Goal: Task Accomplishment & Management: Use online tool/utility

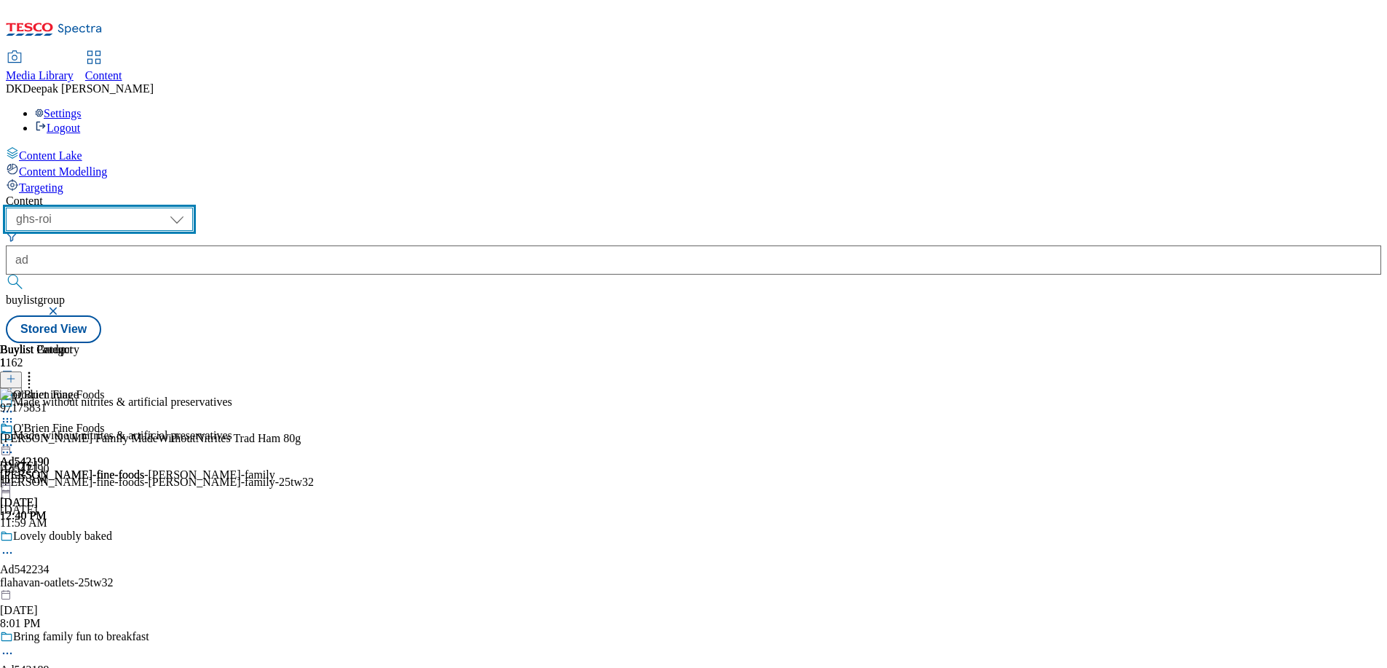
click at [193, 207] on select "ghs-roi ghs-[GEOGRAPHIC_DATA]" at bounding box center [99, 218] width 187 height 23
select select "ghs-[GEOGRAPHIC_DATA]"
click at [189, 207] on select "ghs-roi ghs-[GEOGRAPHIC_DATA]" at bounding box center [99, 218] width 187 height 23
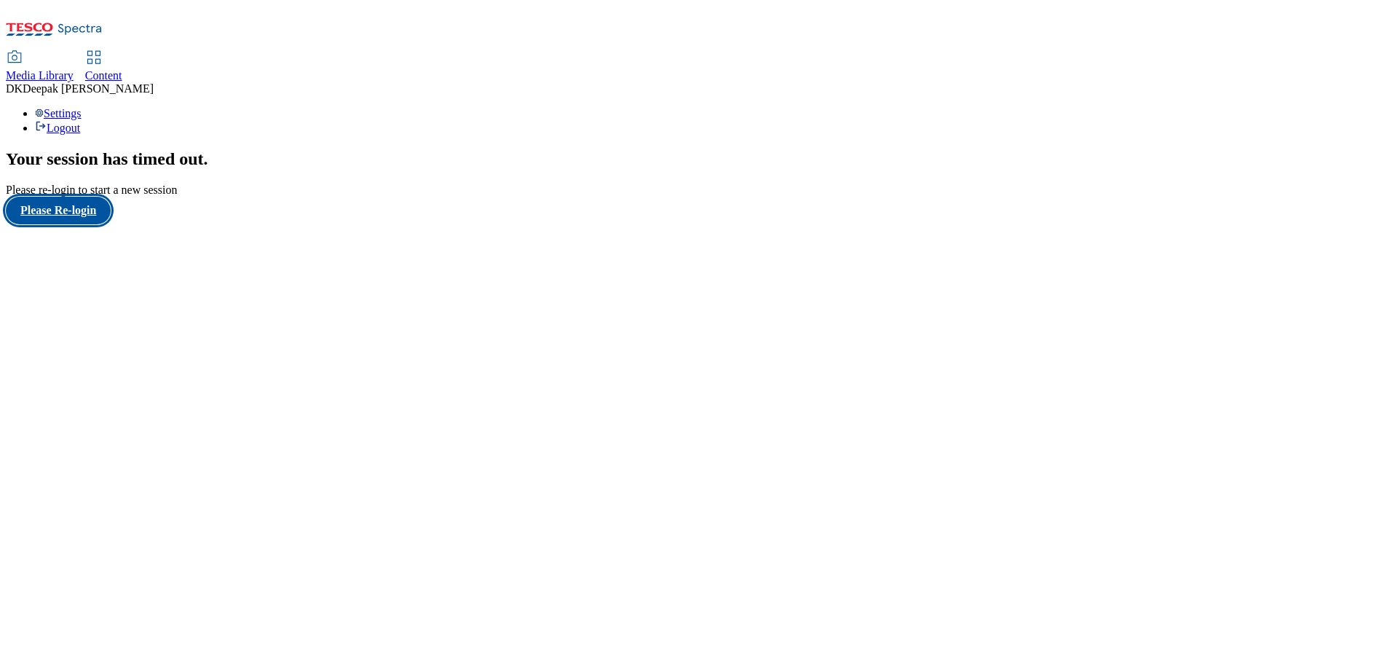
click at [95, 224] on button "Please Re-login" at bounding box center [58, 211] width 105 height 28
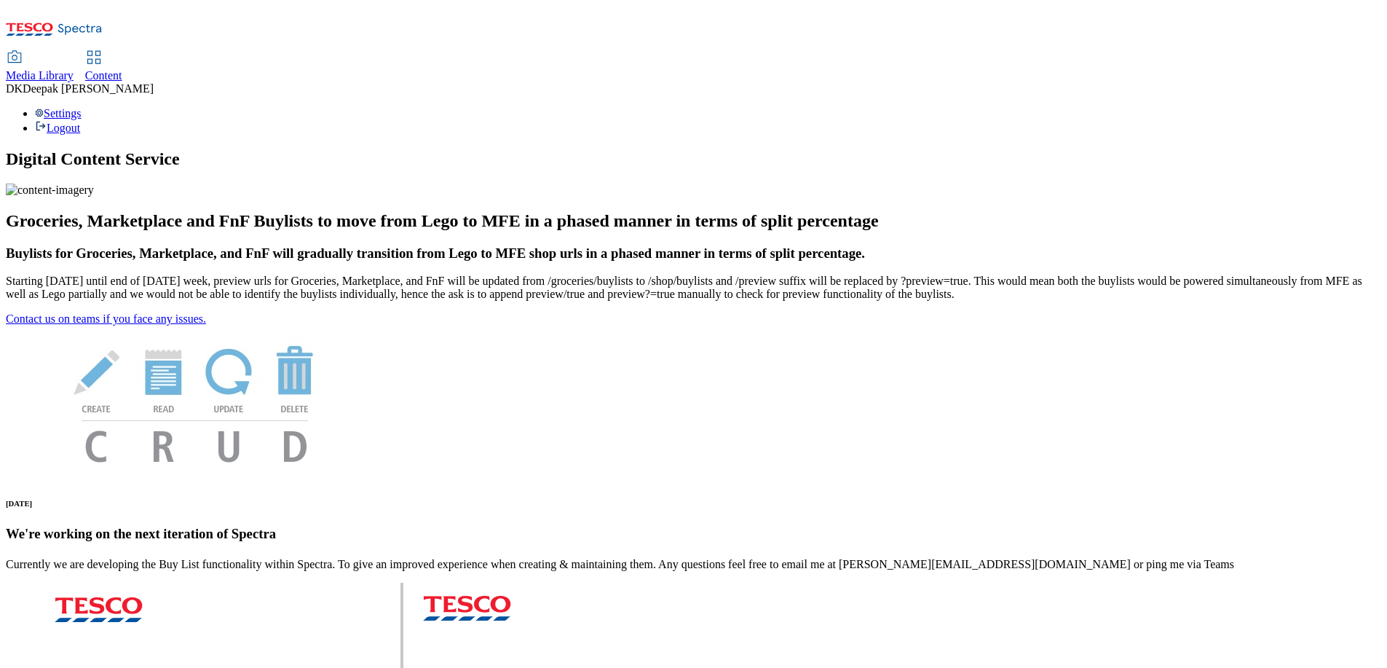
click at [103, 49] on icon at bounding box center [93, 57] width 17 height 17
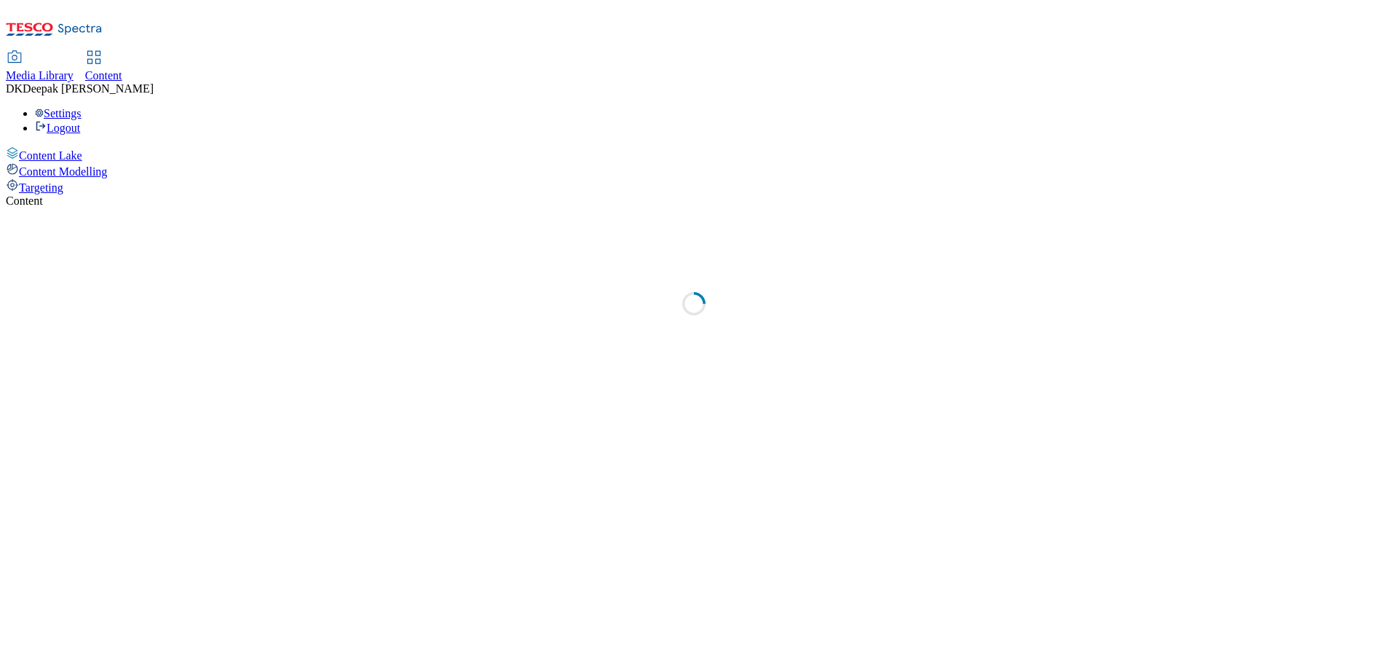
select select "ghs-[GEOGRAPHIC_DATA]"
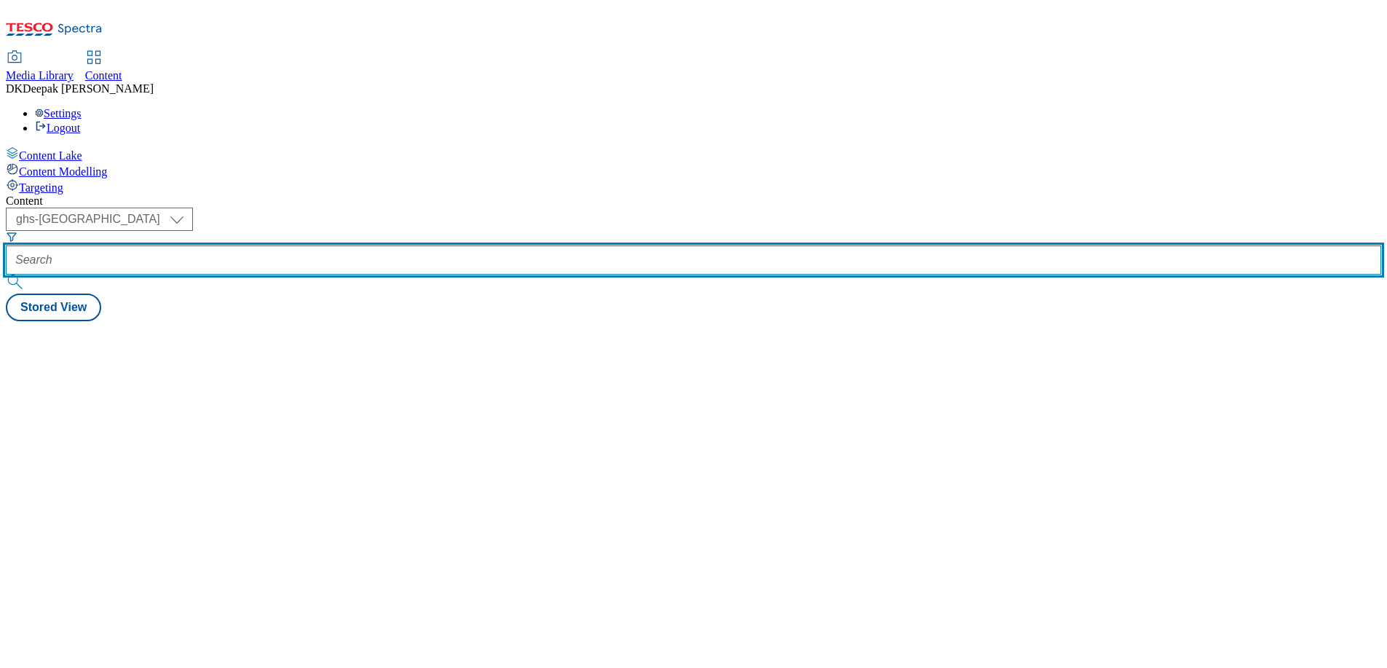
click at [341, 245] on input "text" at bounding box center [693, 259] width 1375 height 29
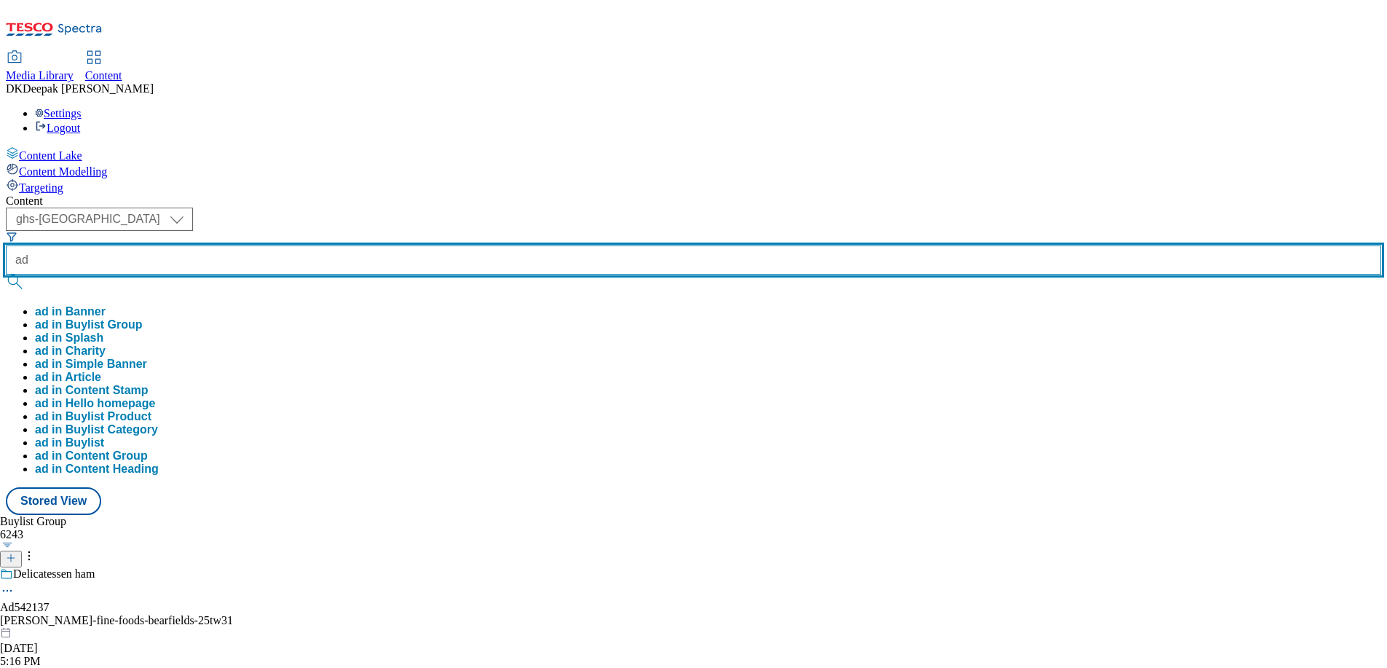
paste input "542137"
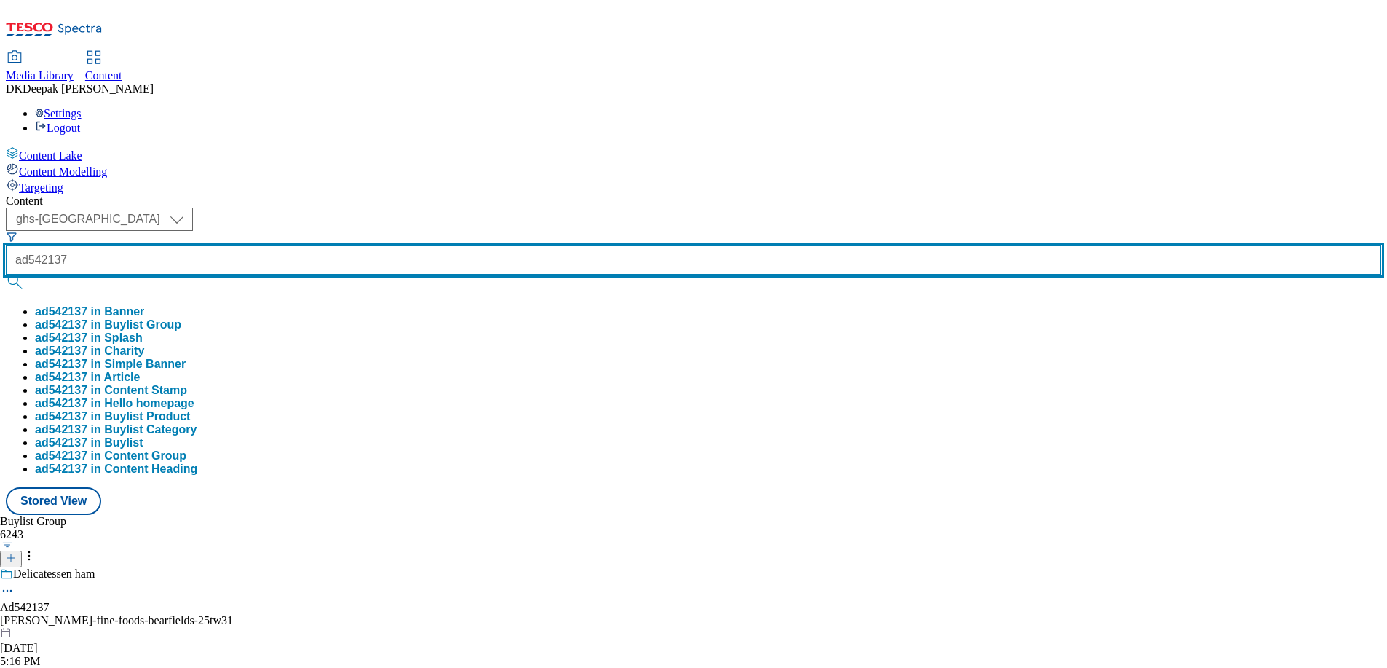
type input "ad542137"
click at [6, 274] on button "submit" at bounding box center [16, 281] width 20 height 15
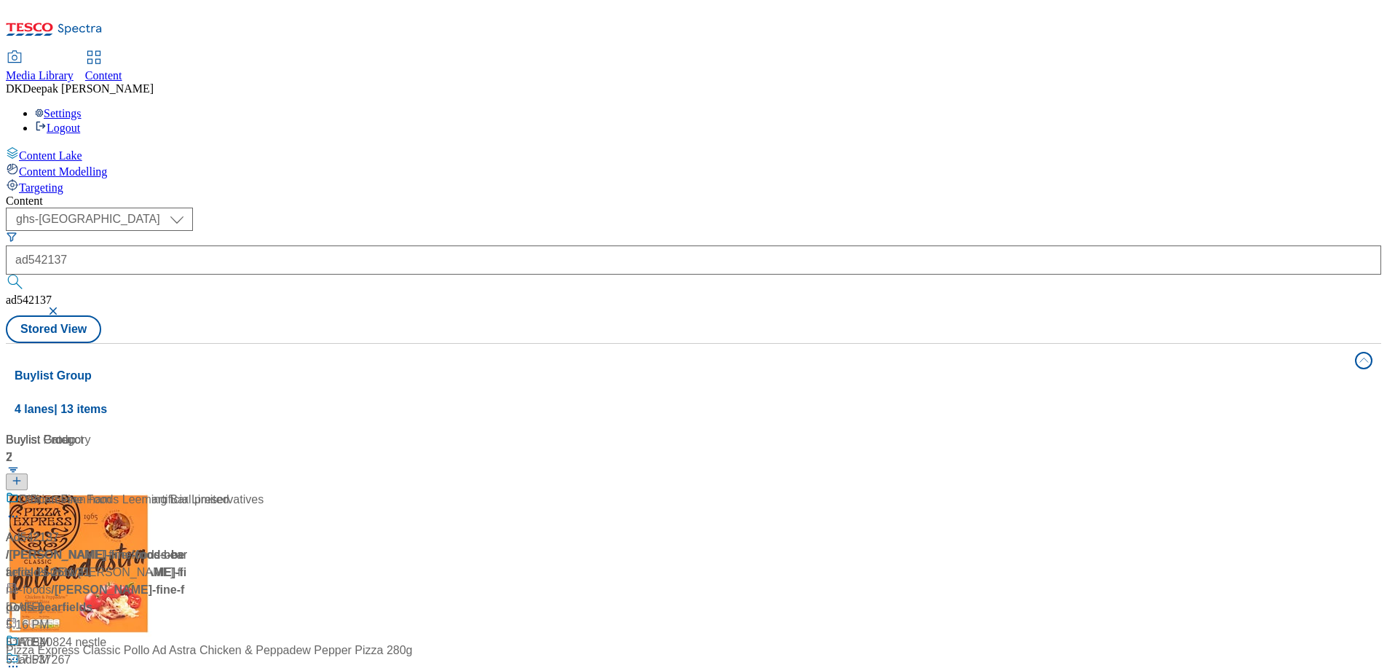
click at [158, 194] on div "Content Lake Content Modelling Targeting" at bounding box center [693, 170] width 1375 height 48
click at [264, 546] on div "/ obrien-fine-foods-bearfields-25tw31 / obrien-fine-foods" at bounding box center [135, 572] width 258 height 52
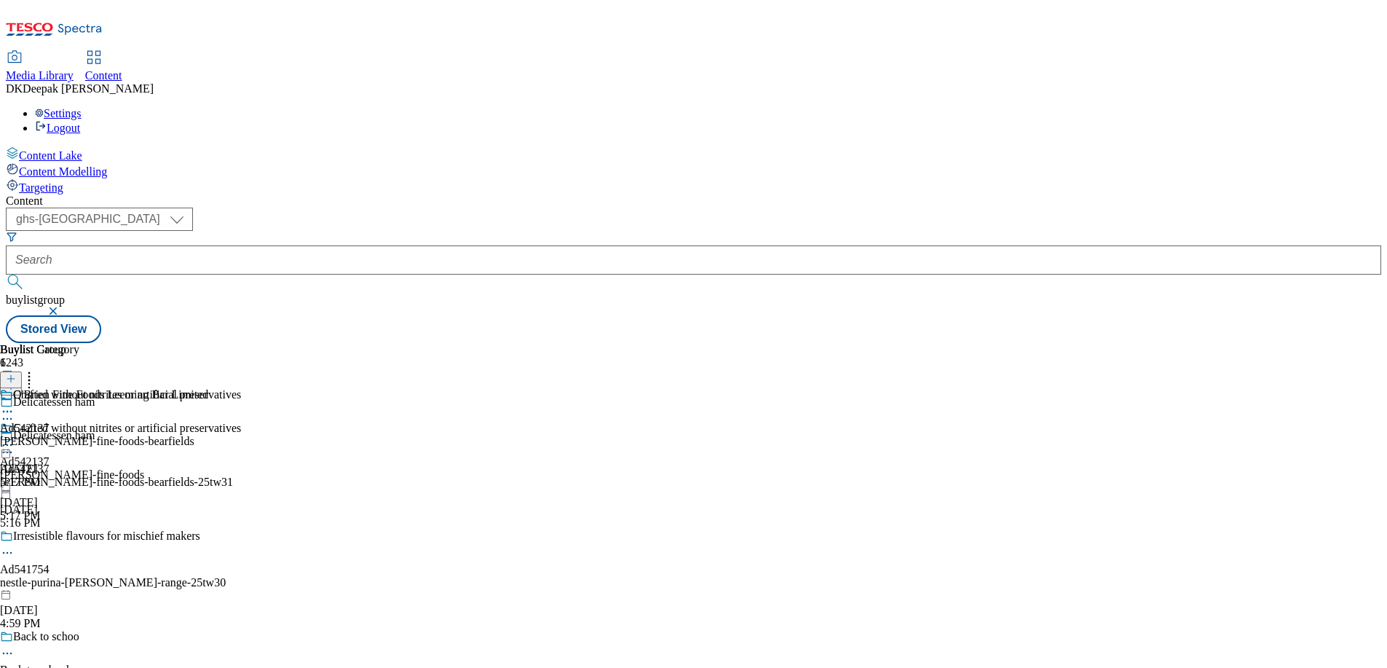
click at [12, 451] on circle at bounding box center [11, 452] width 2 height 2
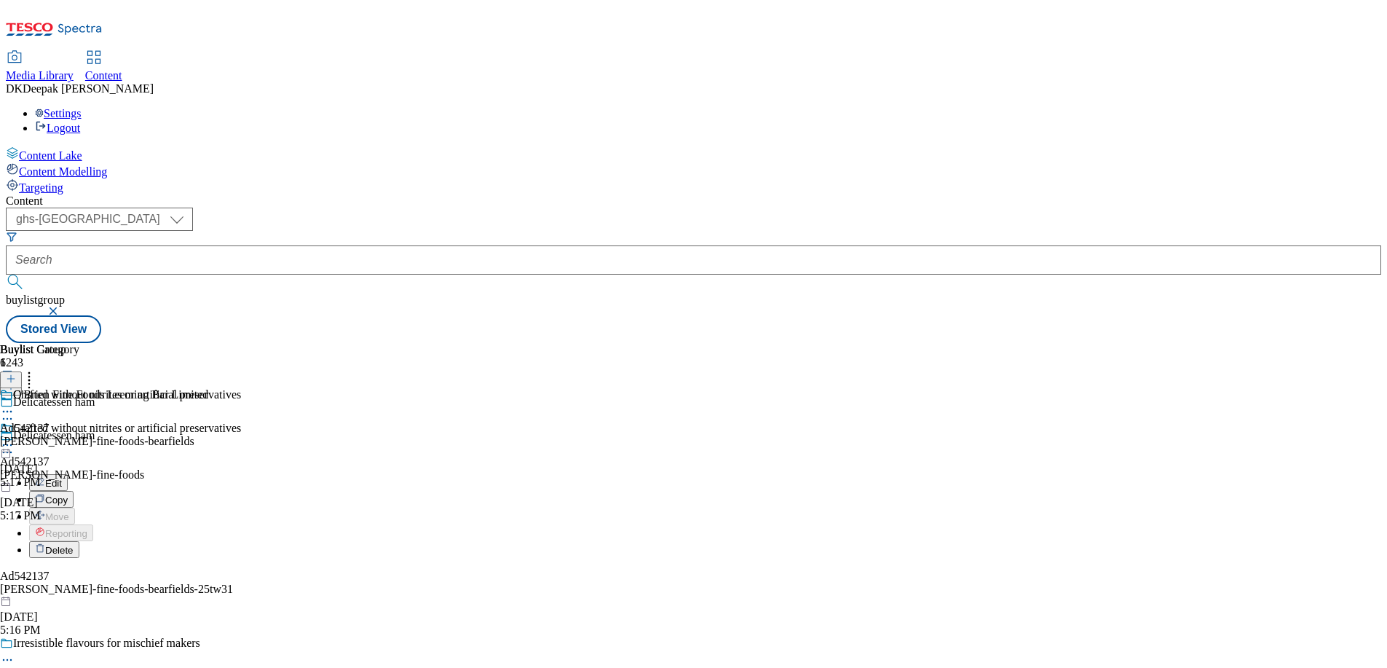
click at [68, 474] on button "Edit" at bounding box center [48, 482] width 39 height 17
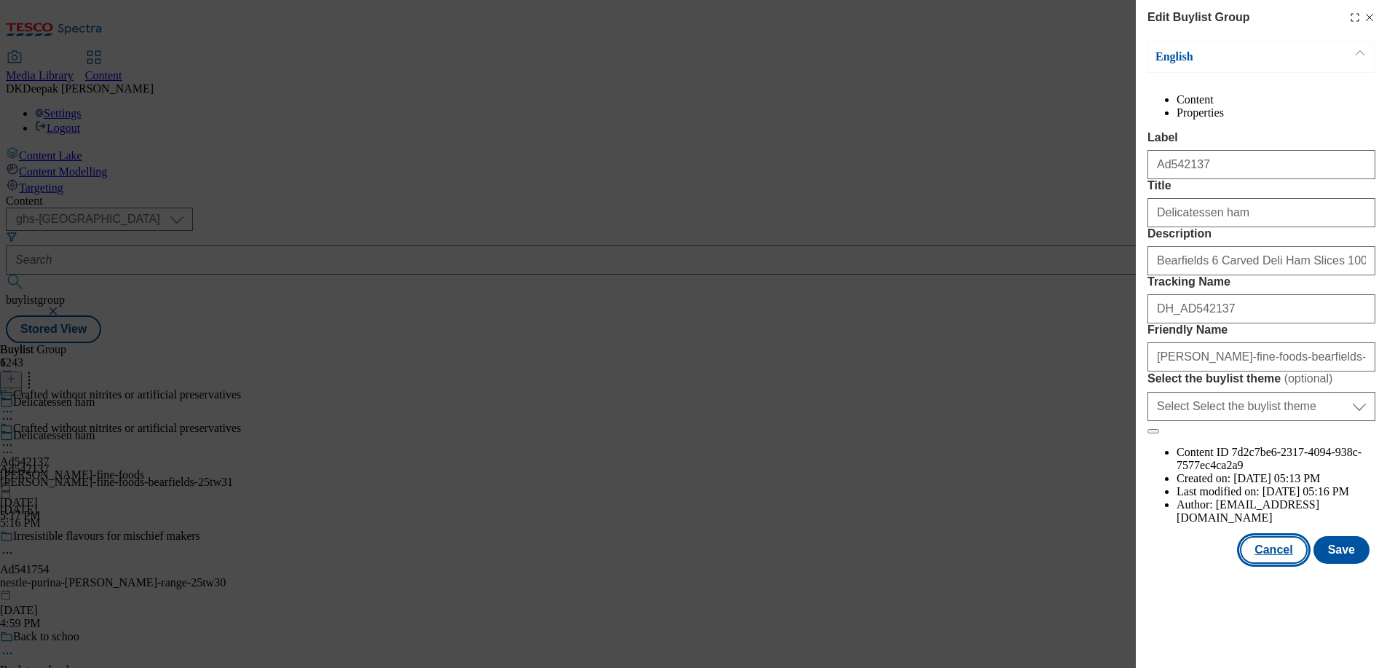
click at [1271, 564] on button "Cancel" at bounding box center [1273, 550] width 67 height 28
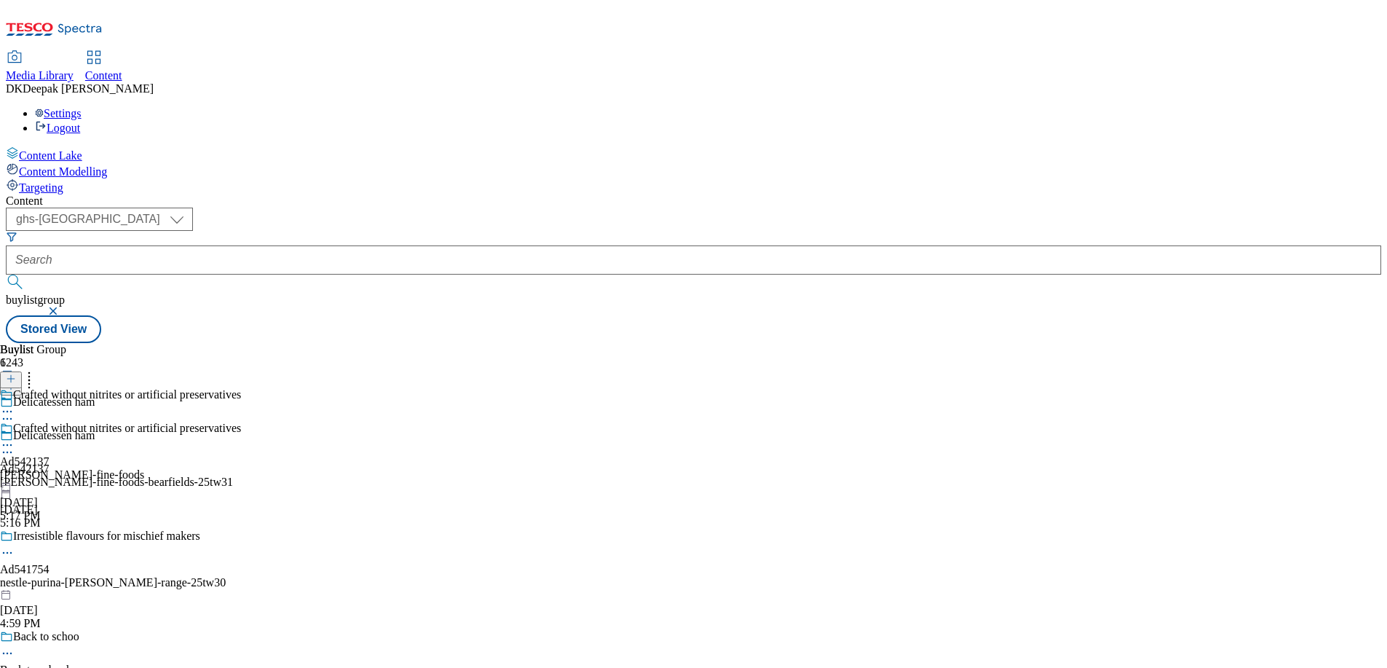
click at [241, 468] on div "[PERSON_NAME]-fine-foods" at bounding box center [120, 474] width 241 height 13
click at [15, 438] on icon at bounding box center [7, 445] width 15 height 15
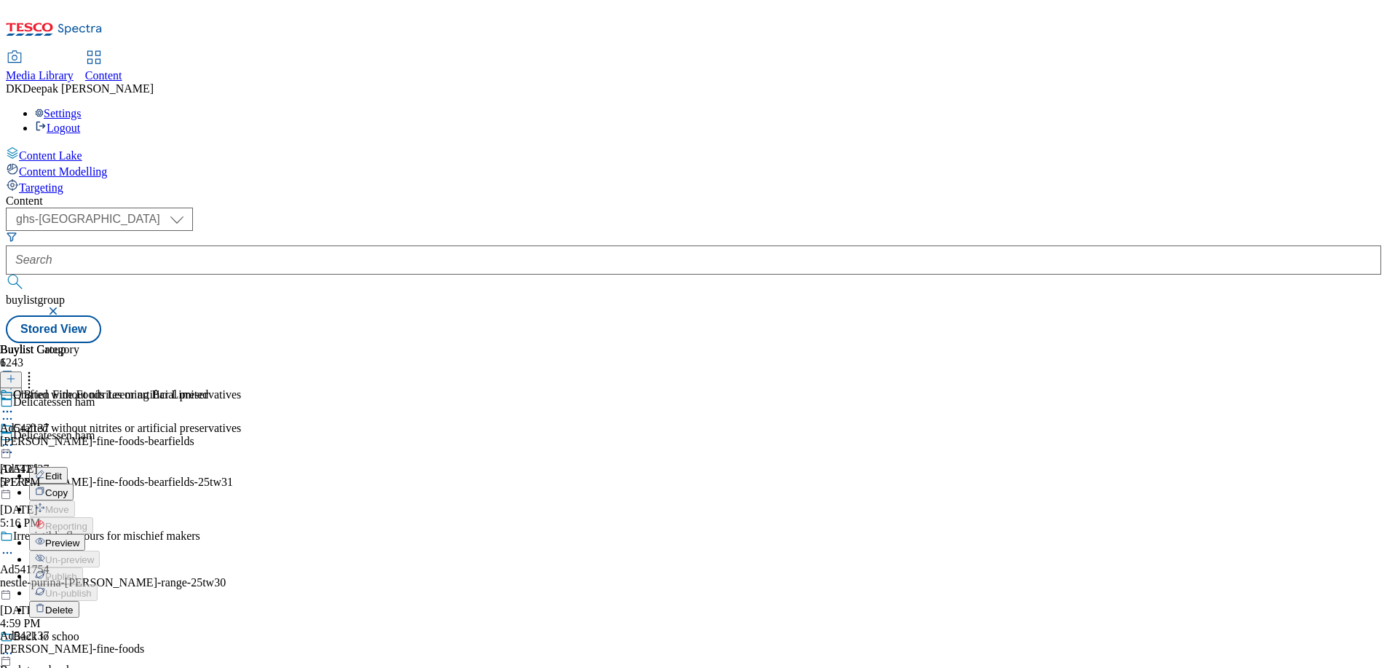
click at [68, 467] on button "Edit" at bounding box center [48, 475] width 39 height 17
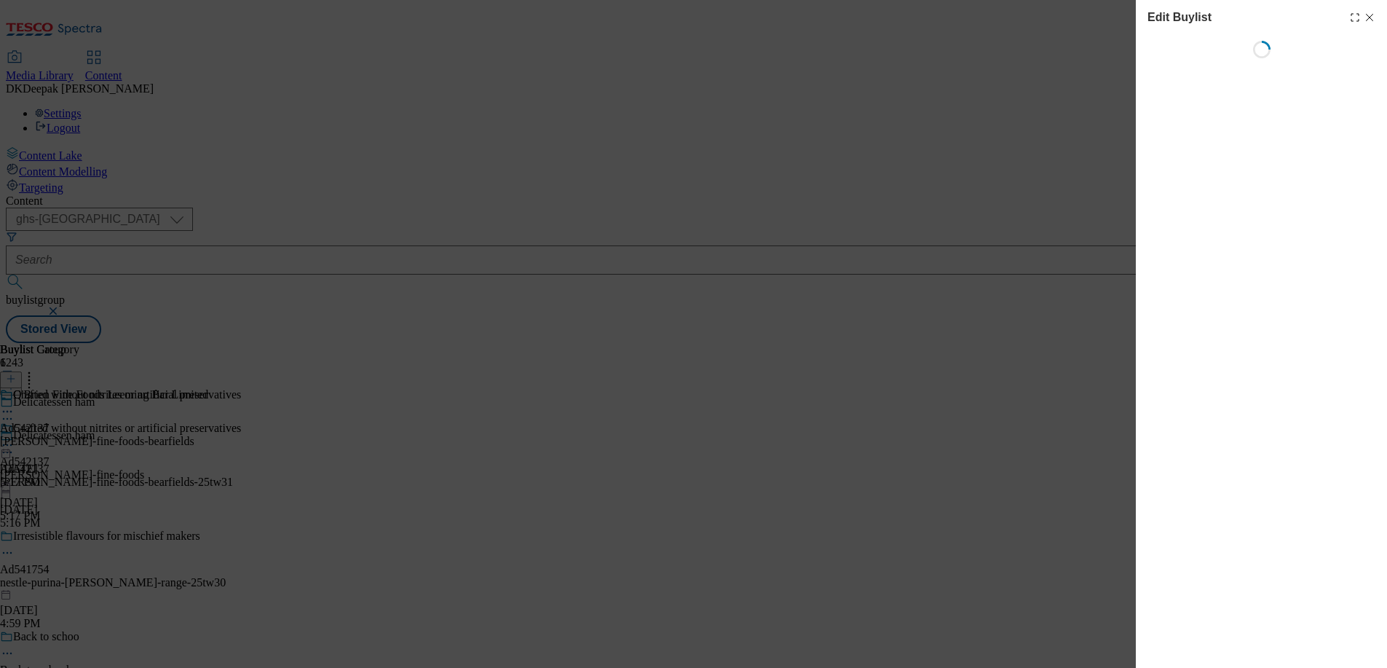
select select "tactical"
select select "supplier funded short term 1-3 weeks"
select select "dunnhumby"
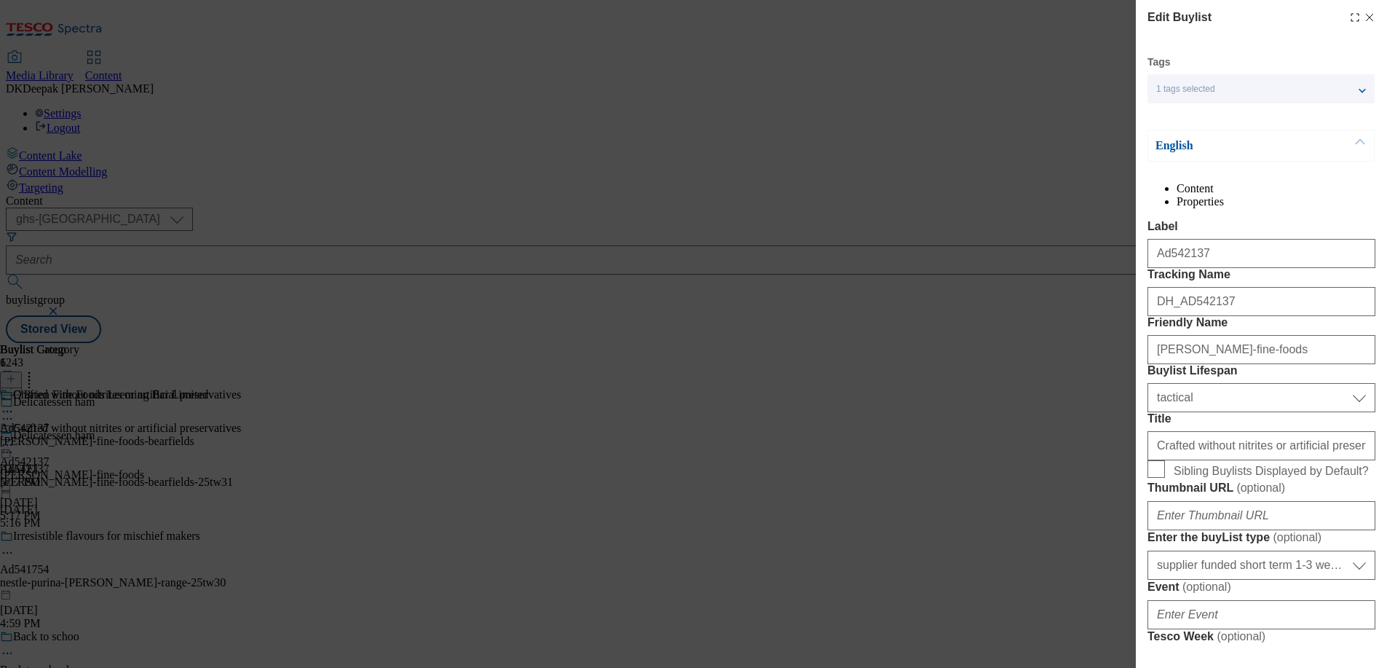
select select "Banner"
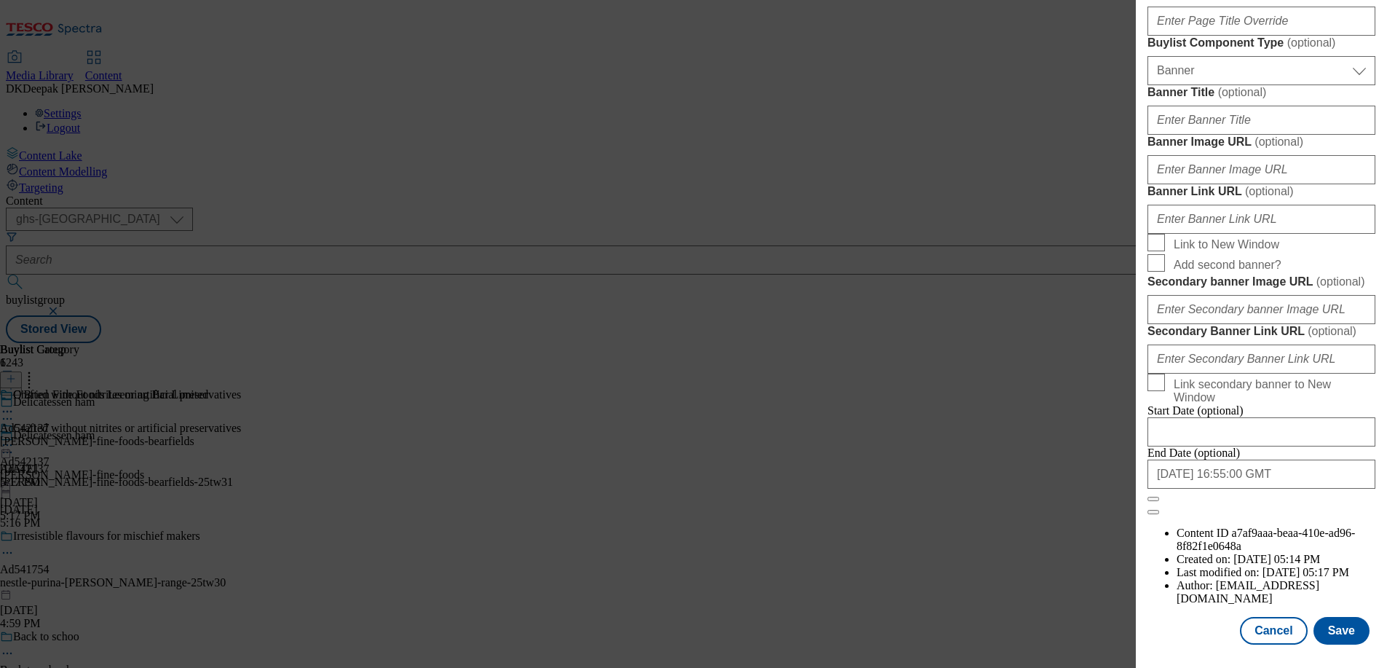
scroll to position [1450, 0]
click at [1266, 634] on button "Cancel" at bounding box center [1273, 631] width 67 height 28
select select "tactical"
select select "supplier funded short term 1-3 weeks"
select select "dunnhumby"
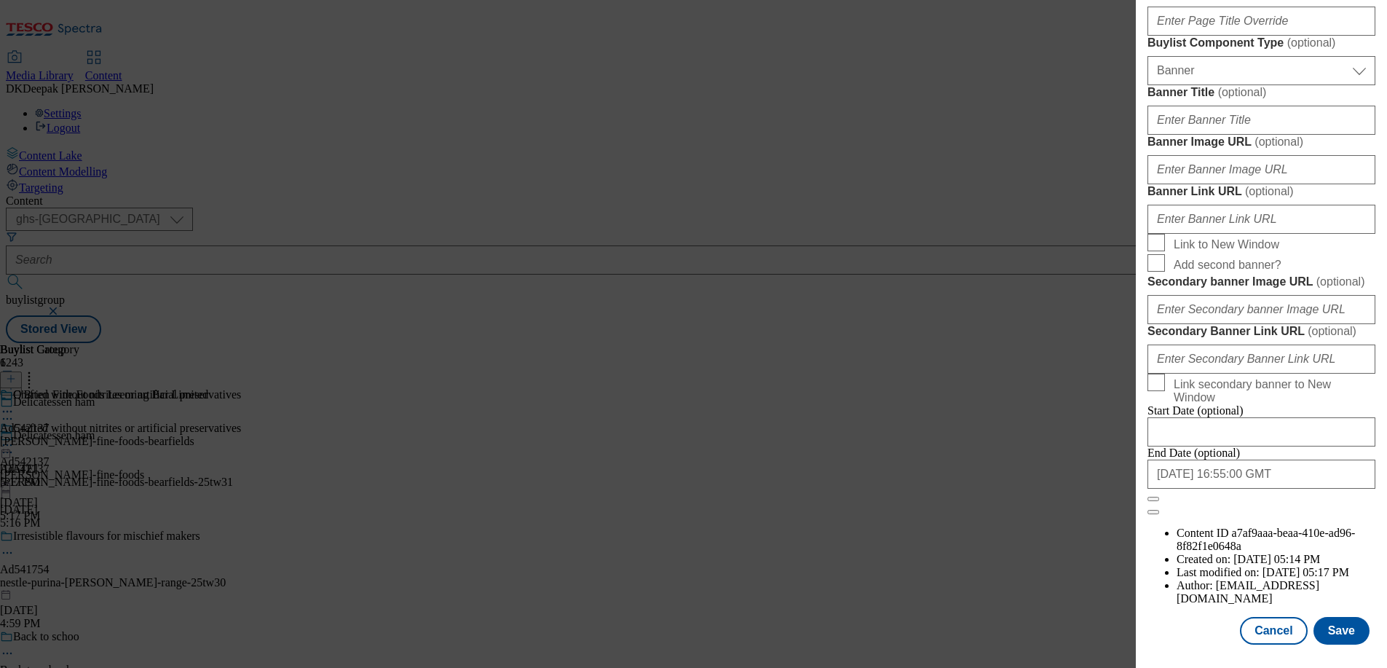
select select "Banner"
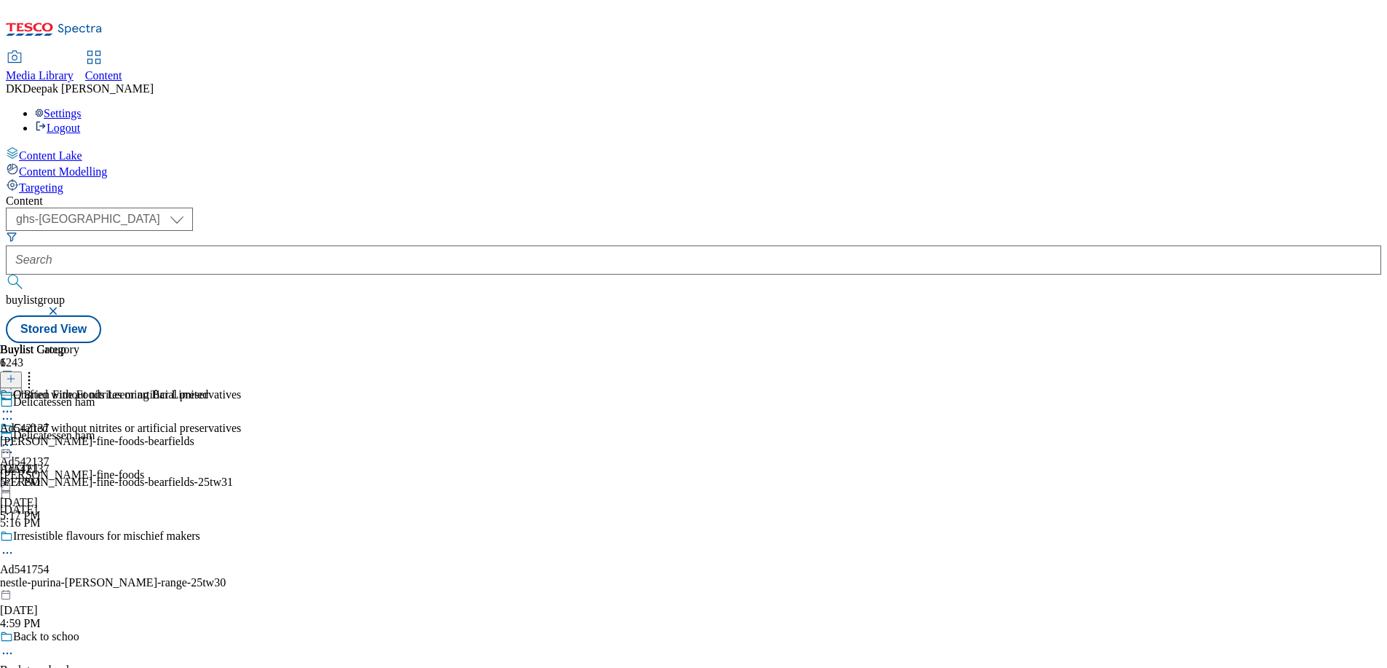
scroll to position [1123, 0]
click at [208, 435] on div "obrien-fine-foods-bearfields" at bounding box center [104, 441] width 208 height 13
click at [15, 438] on icon at bounding box center [7, 445] width 15 height 15
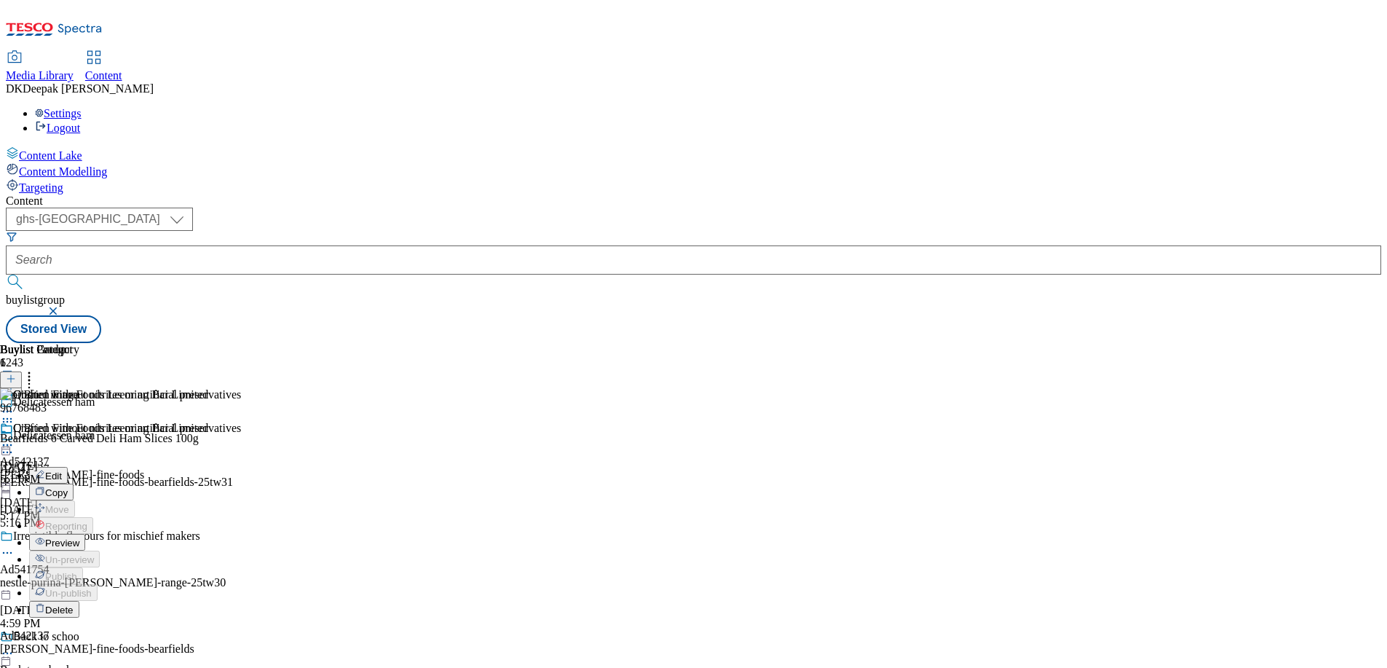
click at [68, 467] on button "Edit" at bounding box center [48, 475] width 39 height 17
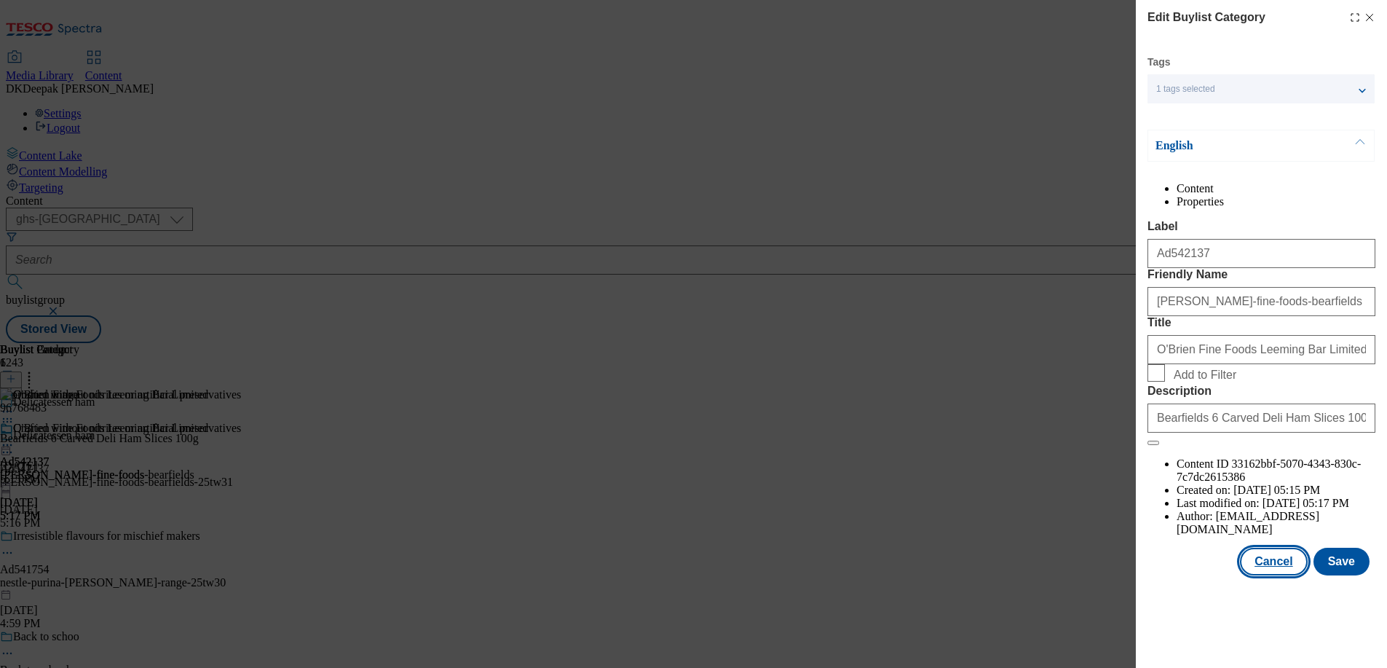
click at [1270, 575] on button "Cancel" at bounding box center [1273, 562] width 67 height 28
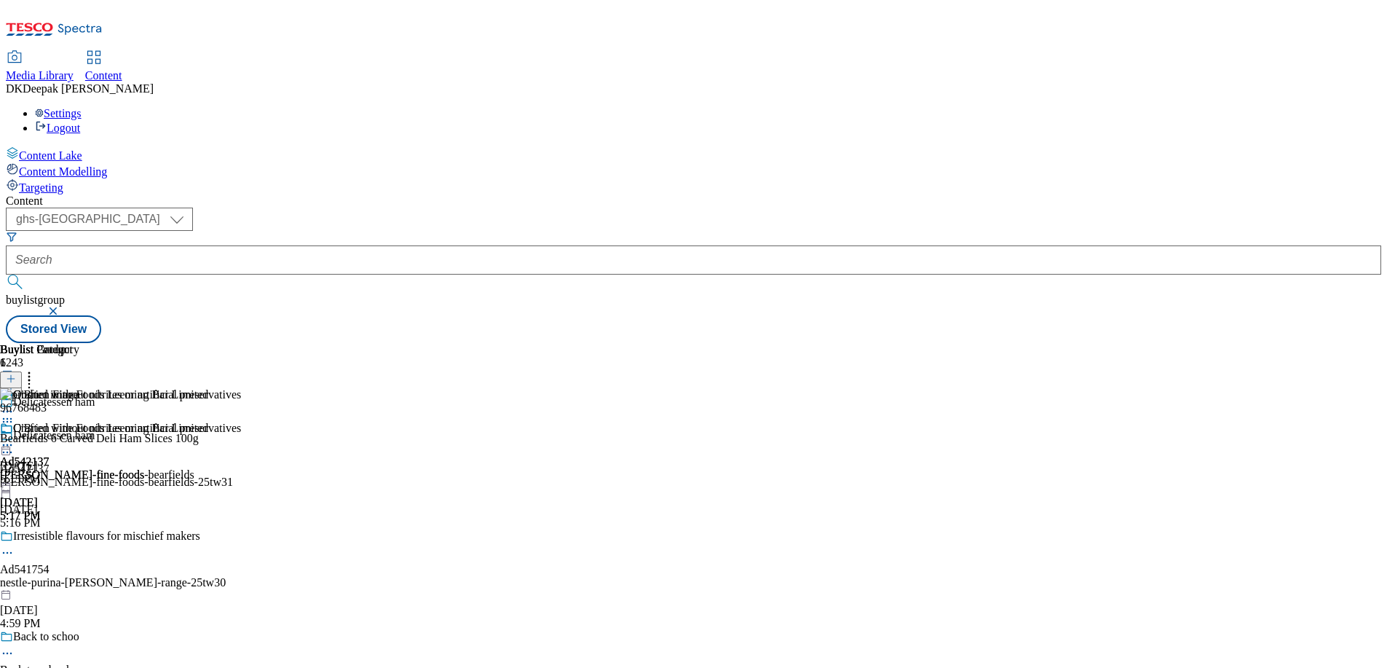
click at [15, 438] on icon at bounding box center [7, 445] width 15 height 15
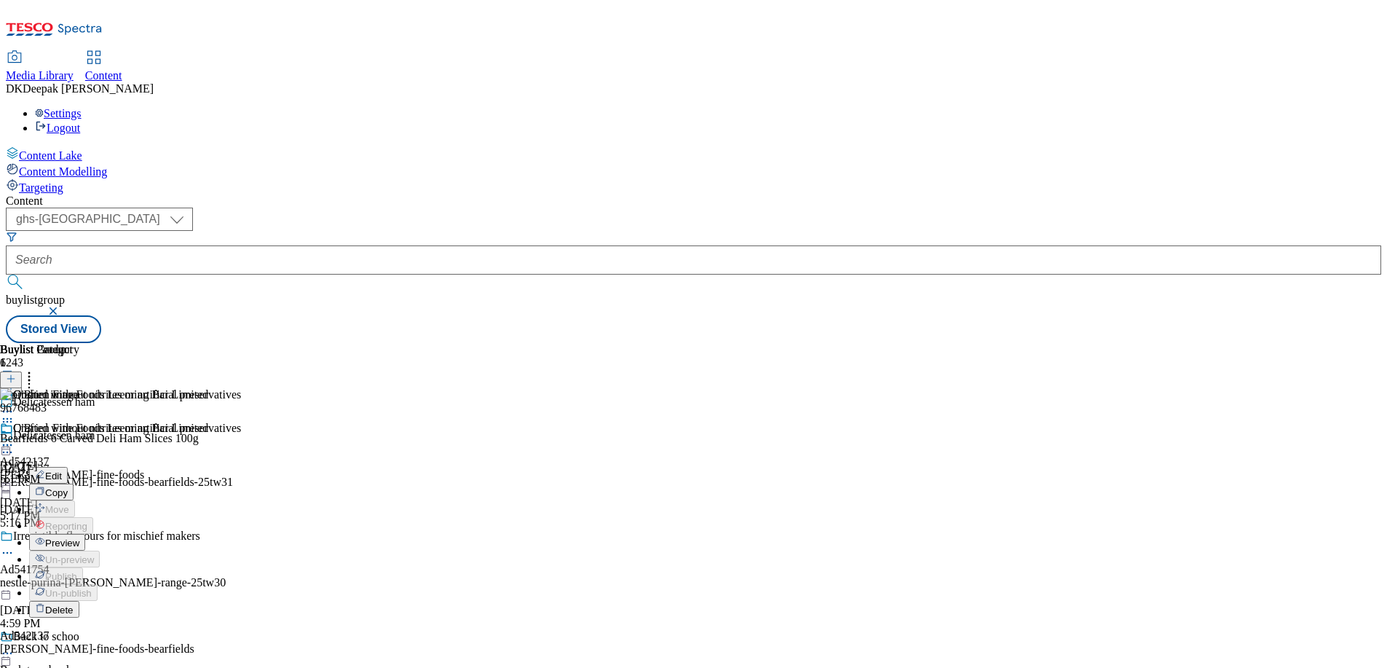
click at [79, 537] on span "Preview" at bounding box center [62, 542] width 34 height 11
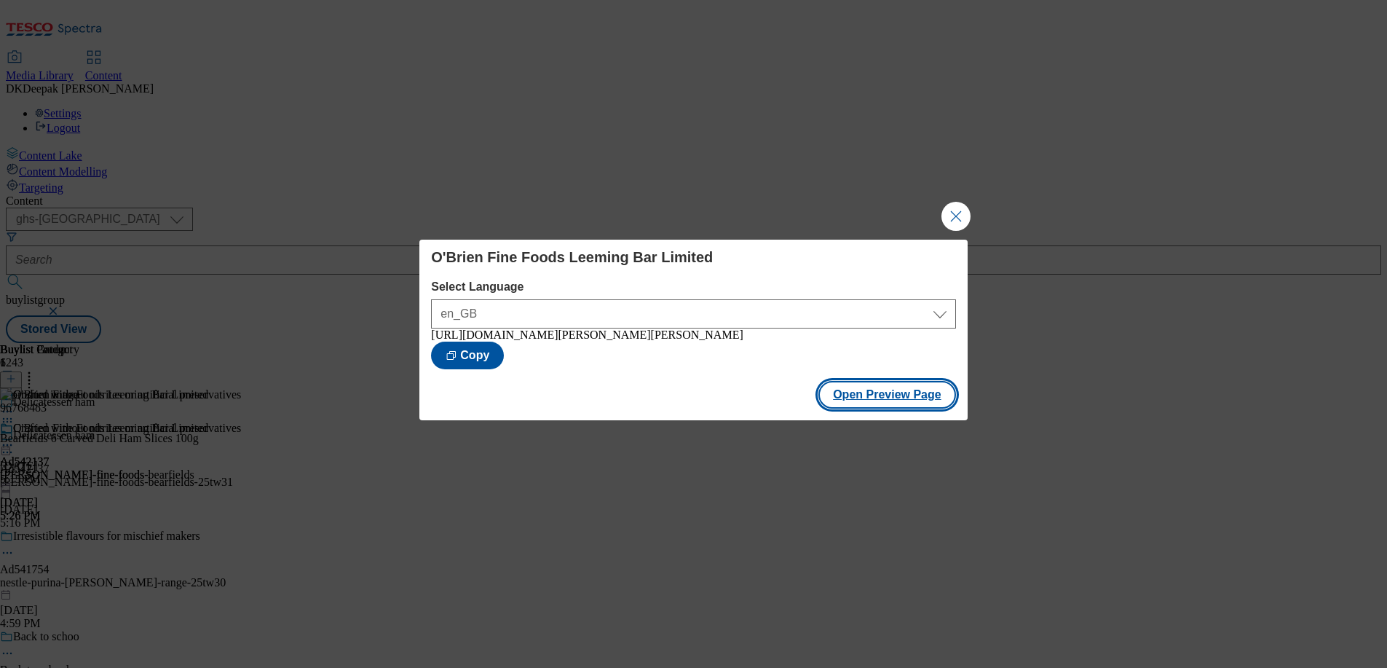
click at [896, 407] on button "Open Preview Page" at bounding box center [887, 395] width 138 height 28
click at [962, 207] on button "Close Modal" at bounding box center [955, 216] width 29 height 29
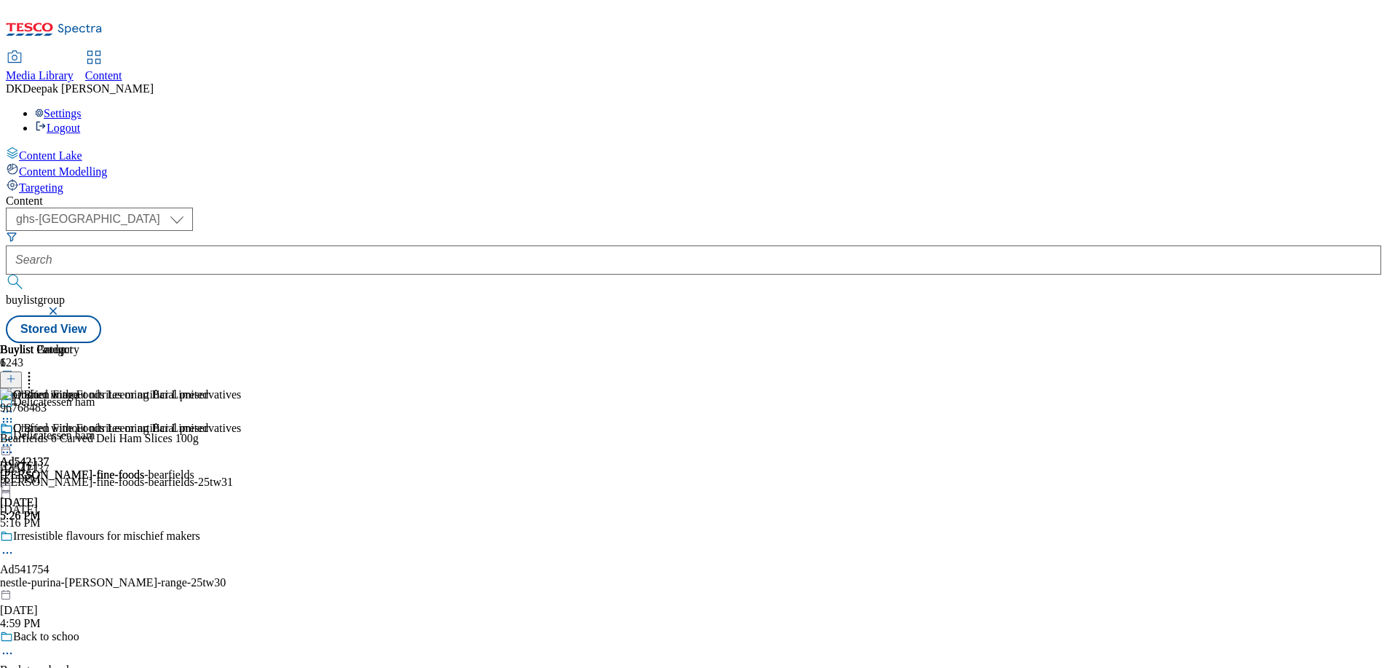
click at [208, 422] on div "O'Brien Fine Foods Leeming Bar Limited Ad542137 obrien-fine-foods-bearfields Se…" at bounding box center [104, 472] width 208 height 100
click at [15, 438] on icon at bounding box center [7, 445] width 15 height 15
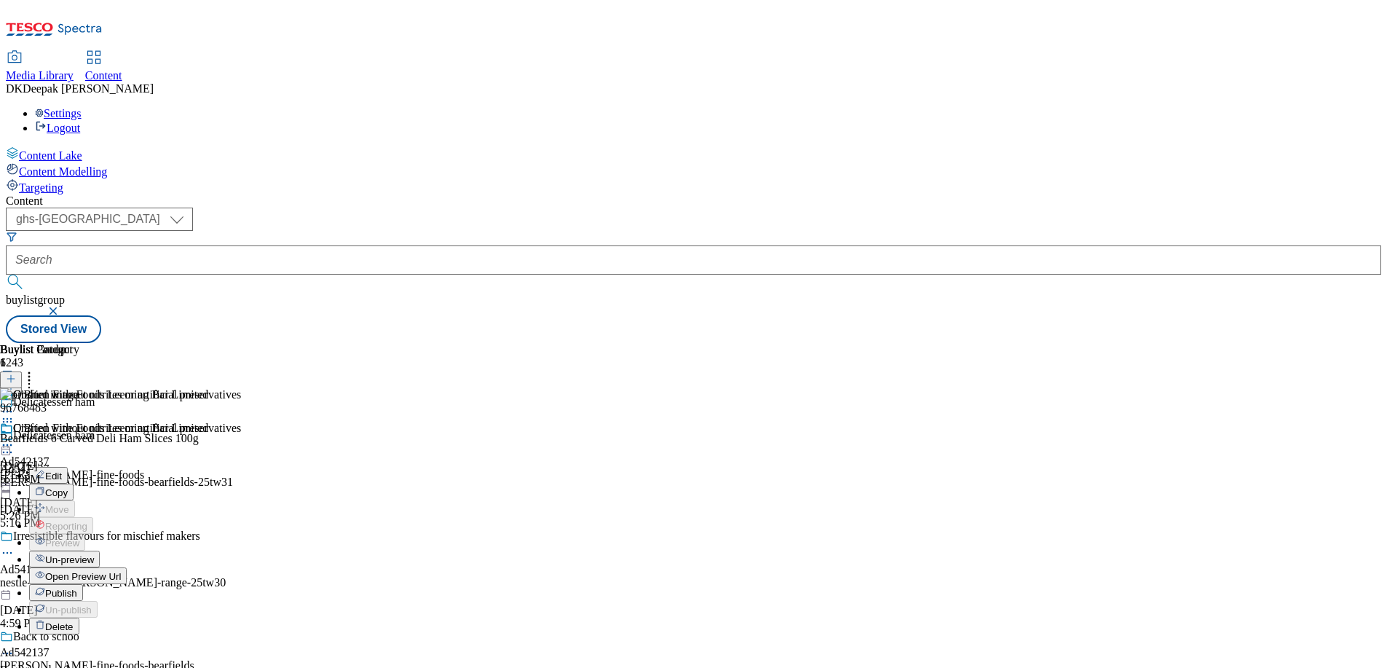
click at [77, 588] on span "Publish" at bounding box center [61, 593] width 32 height 11
